Goal: Find specific page/section: Find specific page/section

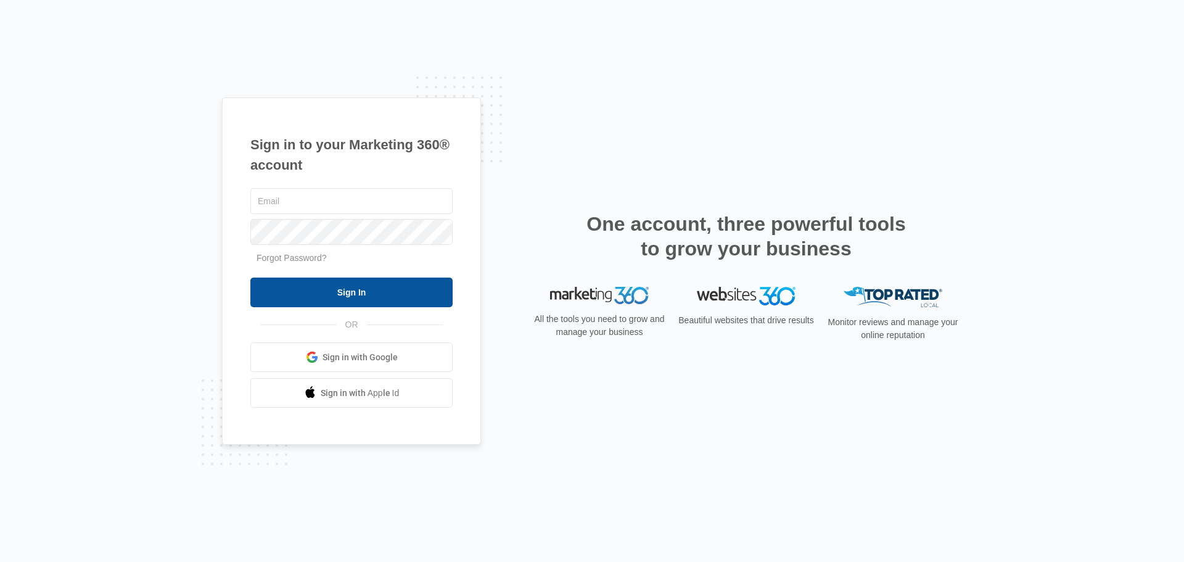
type input "[EMAIL_ADDRESS][DOMAIN_NAME]"
click at [292, 294] on input "Sign In" at bounding box center [351, 292] width 202 height 30
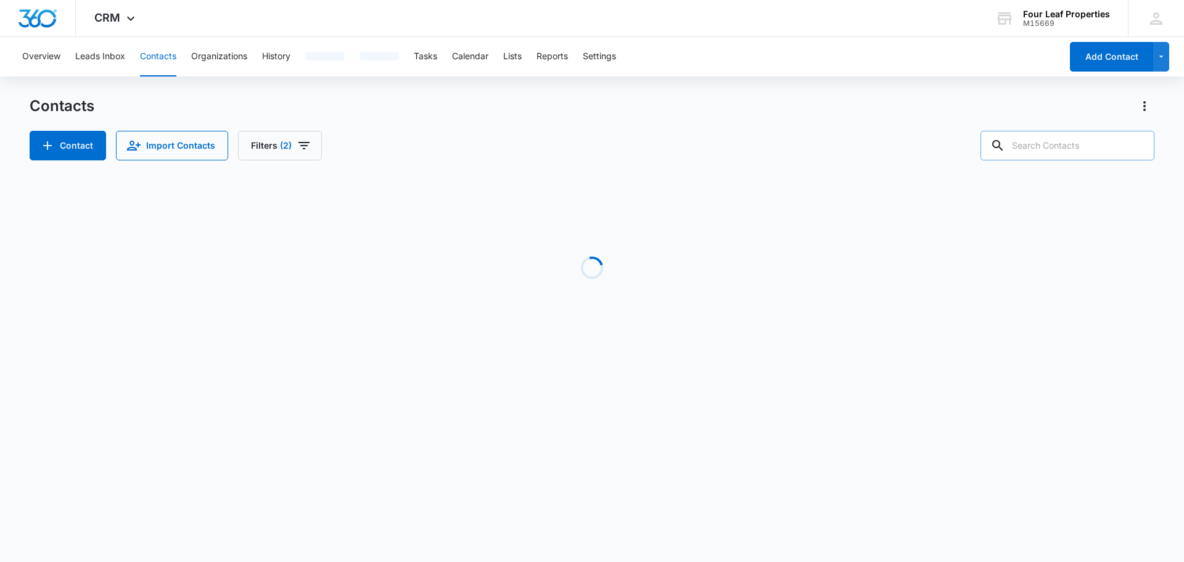
click at [1026, 150] on input "text" at bounding box center [1067, 146] width 174 height 30
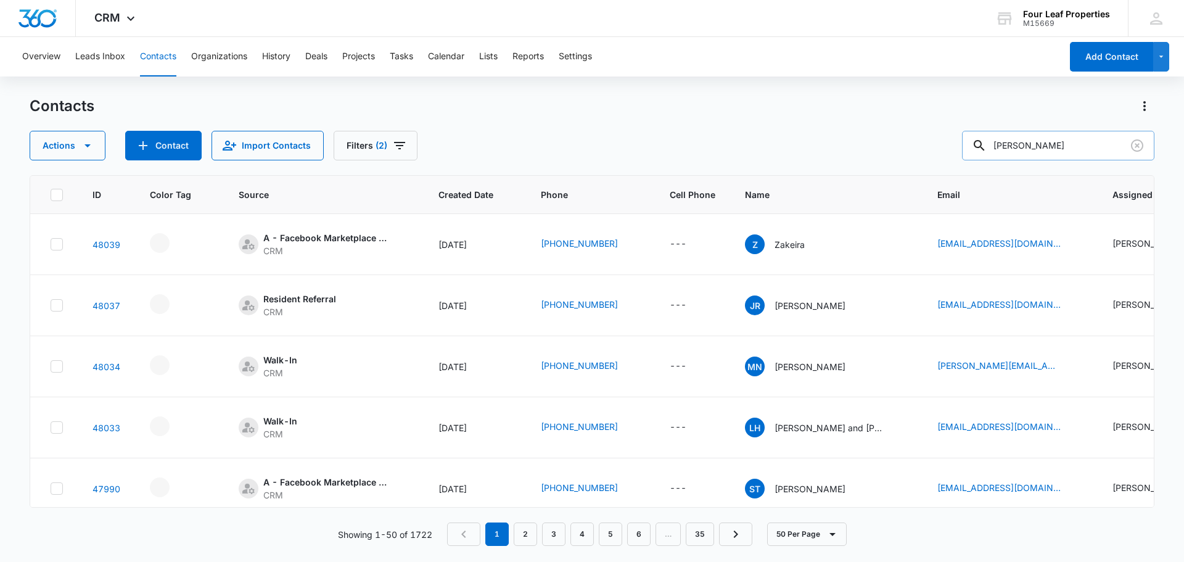
click at [1054, 147] on input "[PERSON_NAME]" at bounding box center [1058, 146] width 192 height 30
type input "[PERSON_NAME]"
